Goal: Register for event/course

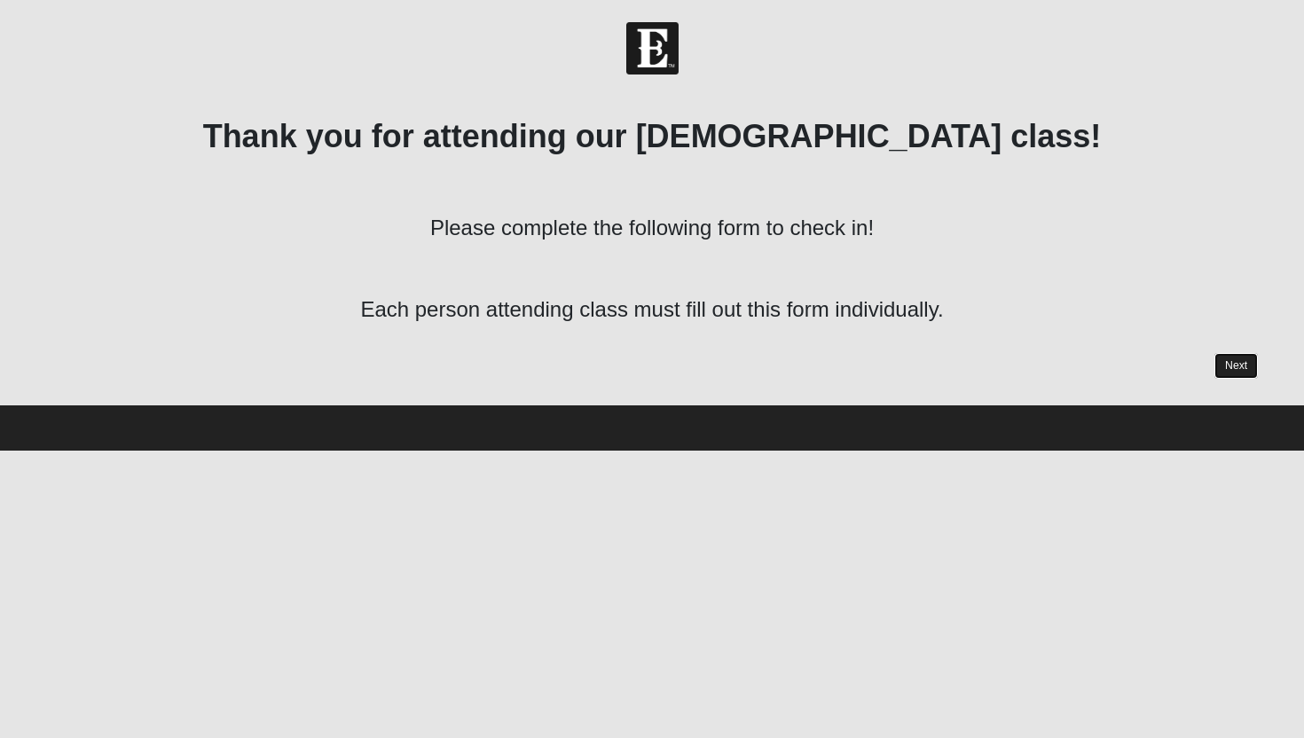
click at [1245, 365] on link "Next" at bounding box center [1235, 366] width 43 height 26
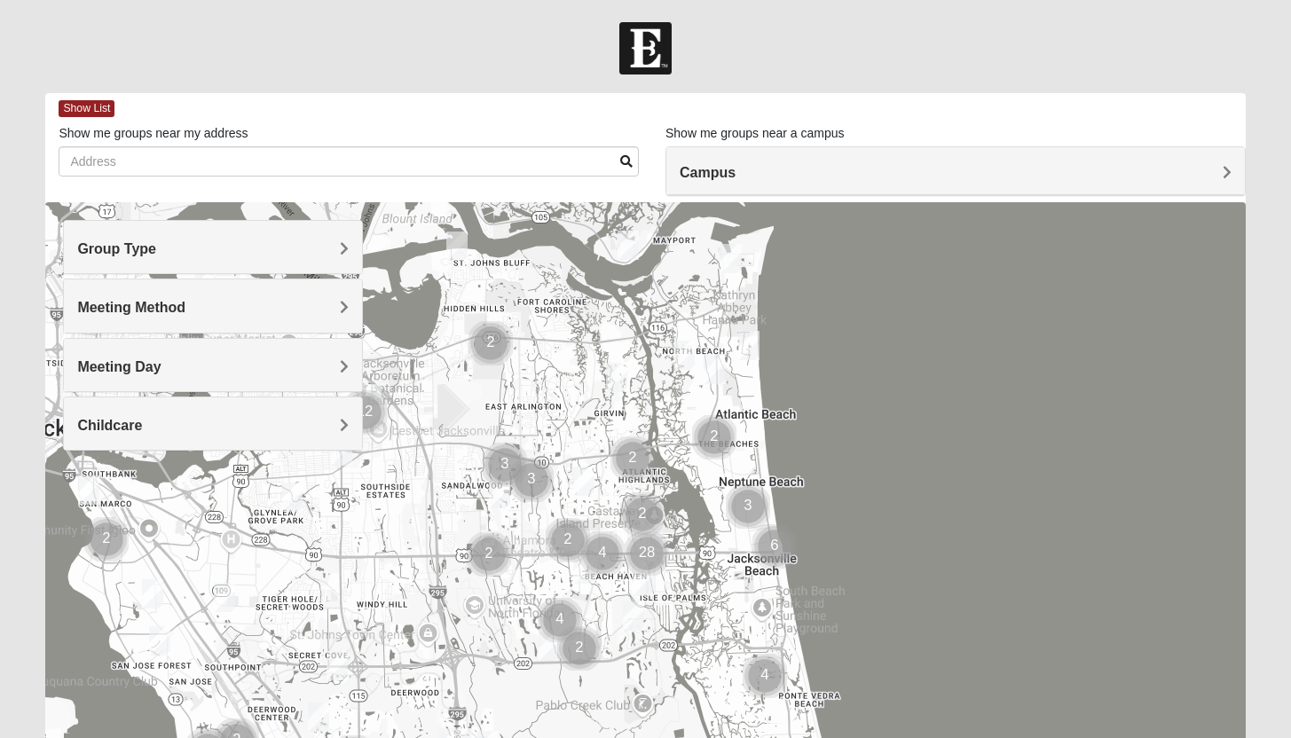
click at [745, 173] on h4 "Campus" at bounding box center [955, 172] width 552 height 17
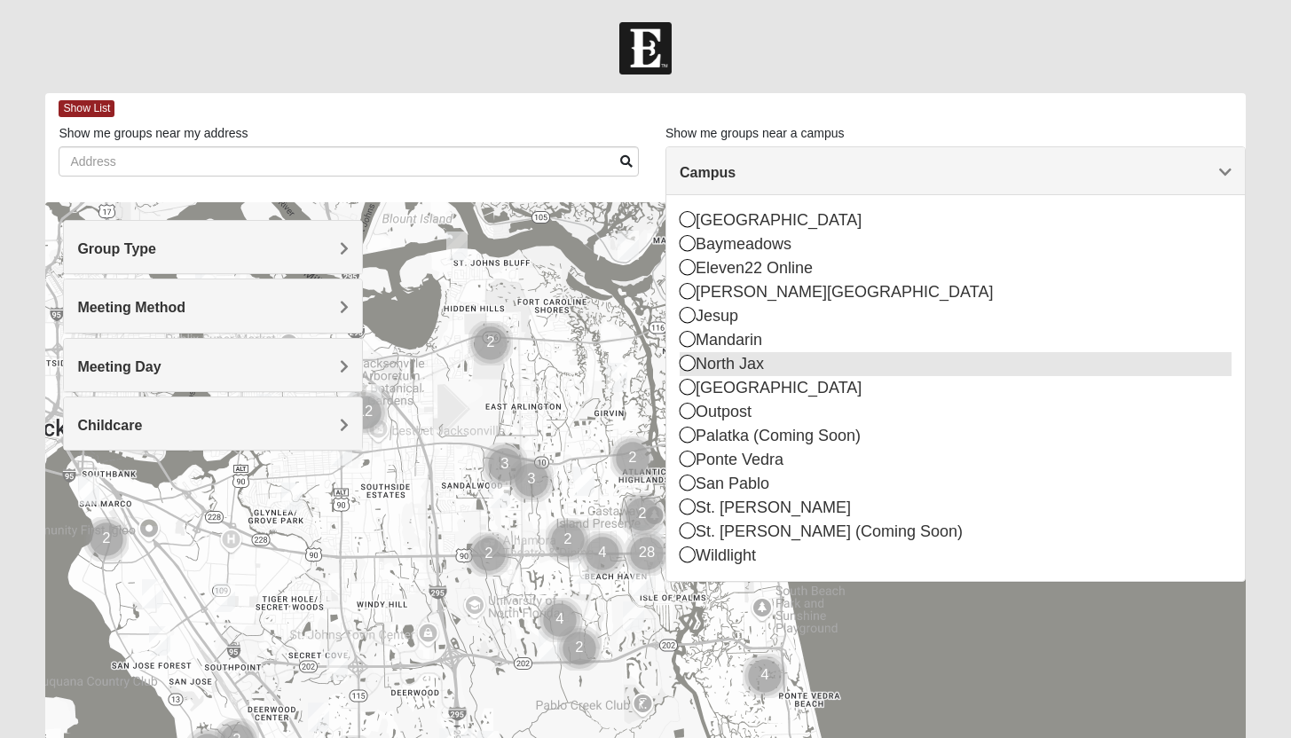
click at [686, 364] on icon at bounding box center [687, 363] width 16 height 16
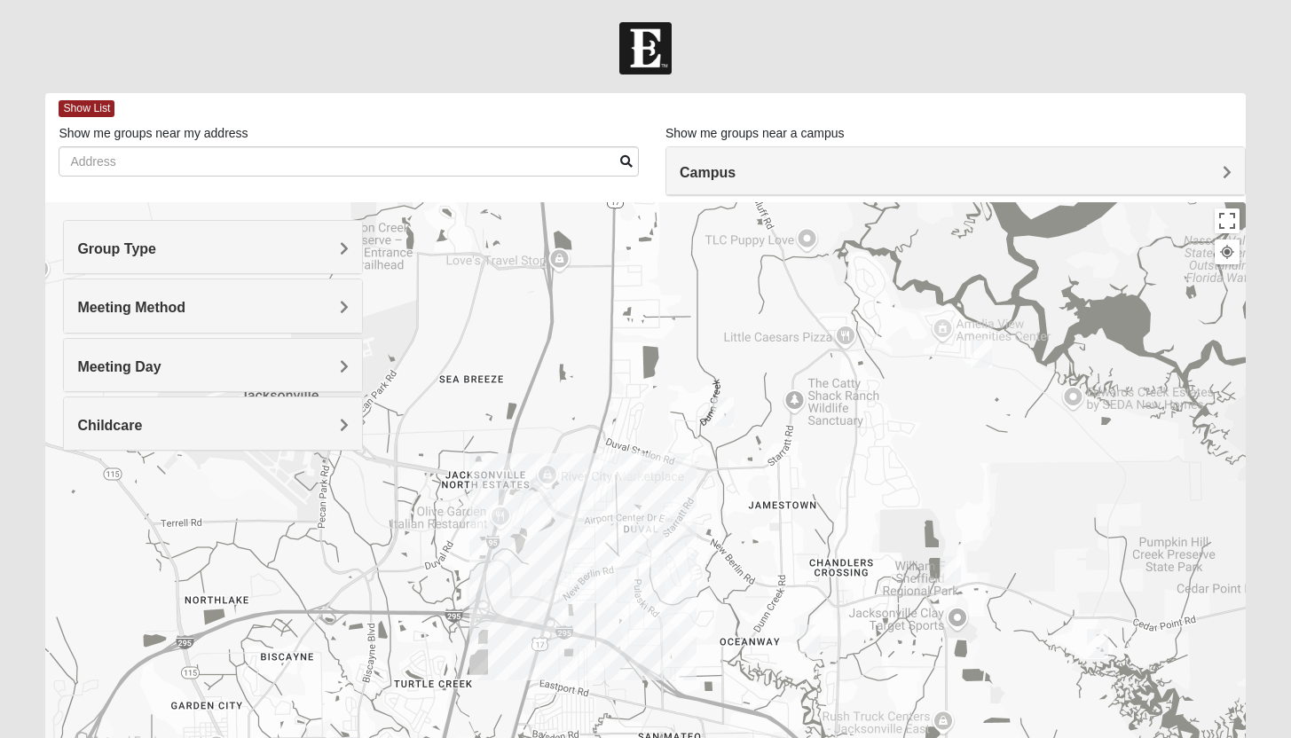
click at [953, 573] on img "Mixed Lancaster 32226" at bounding box center [949, 570] width 21 height 29
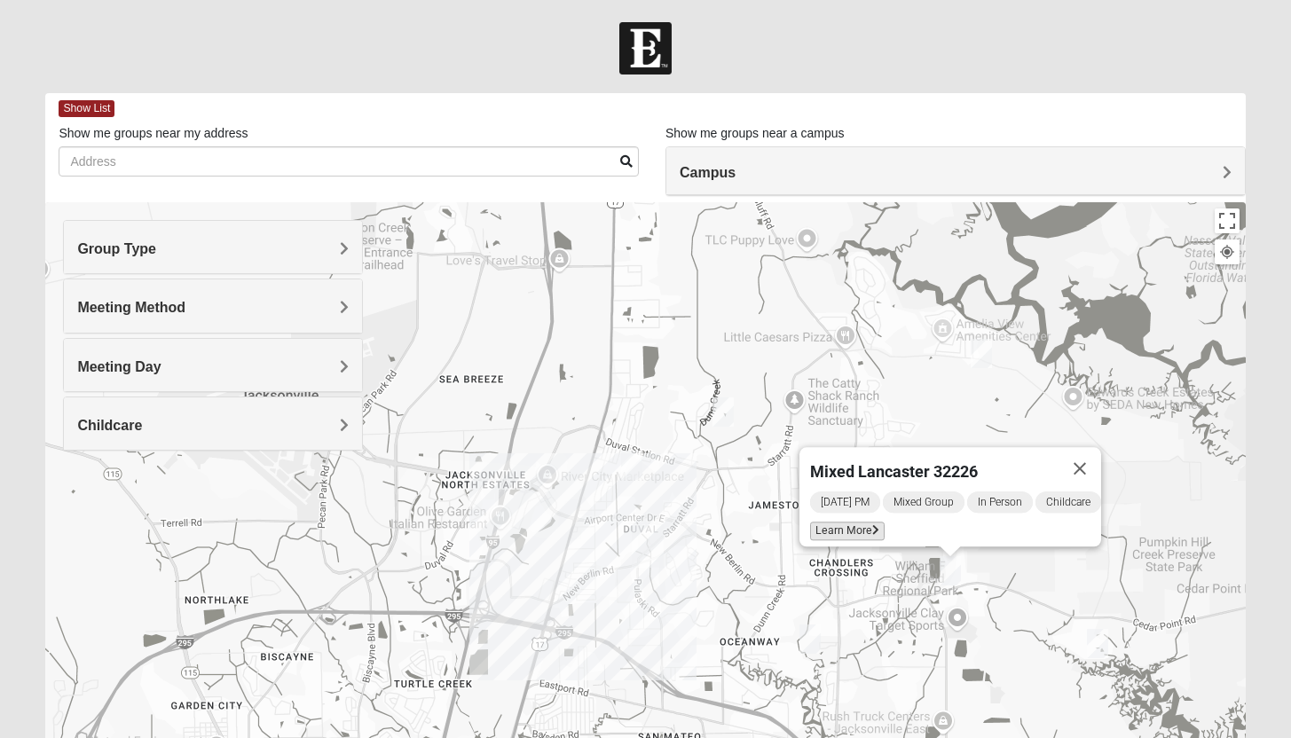
click at [859, 522] on span "Learn More" at bounding box center [847, 531] width 75 height 19
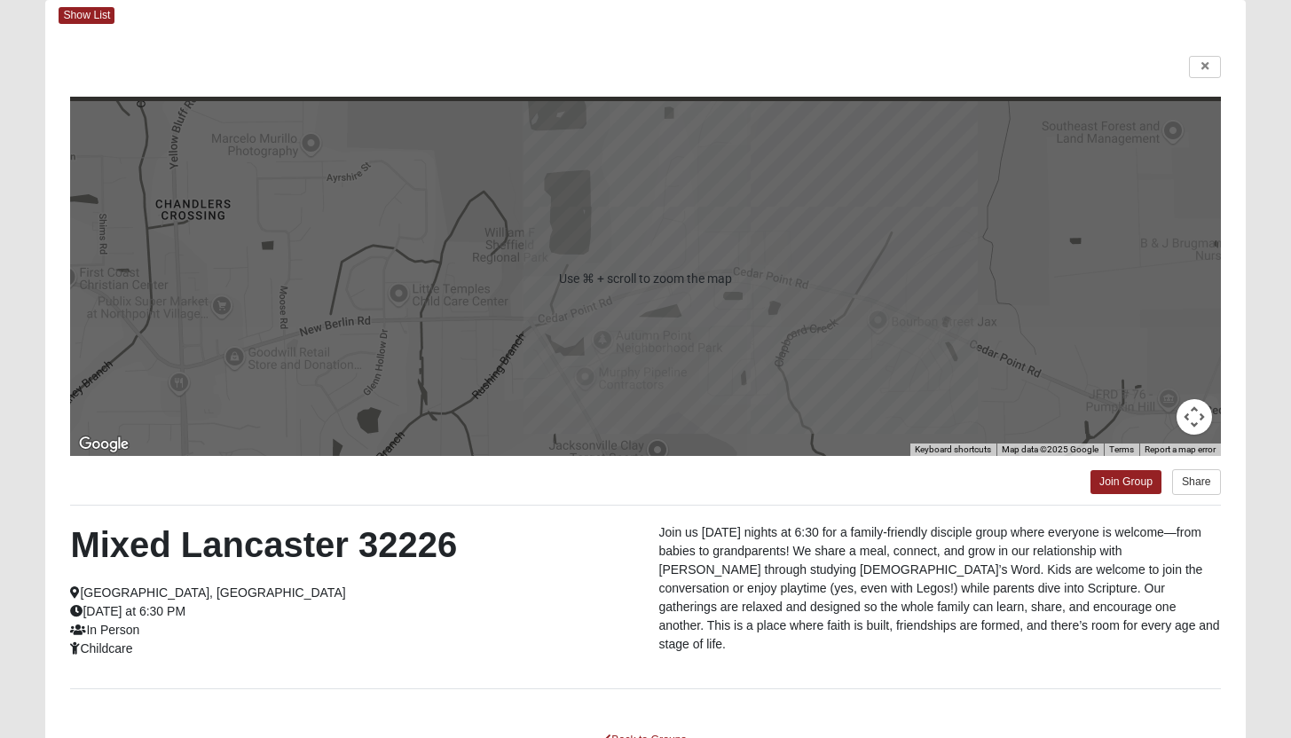
scroll to position [92, 0]
